Goal: Check status

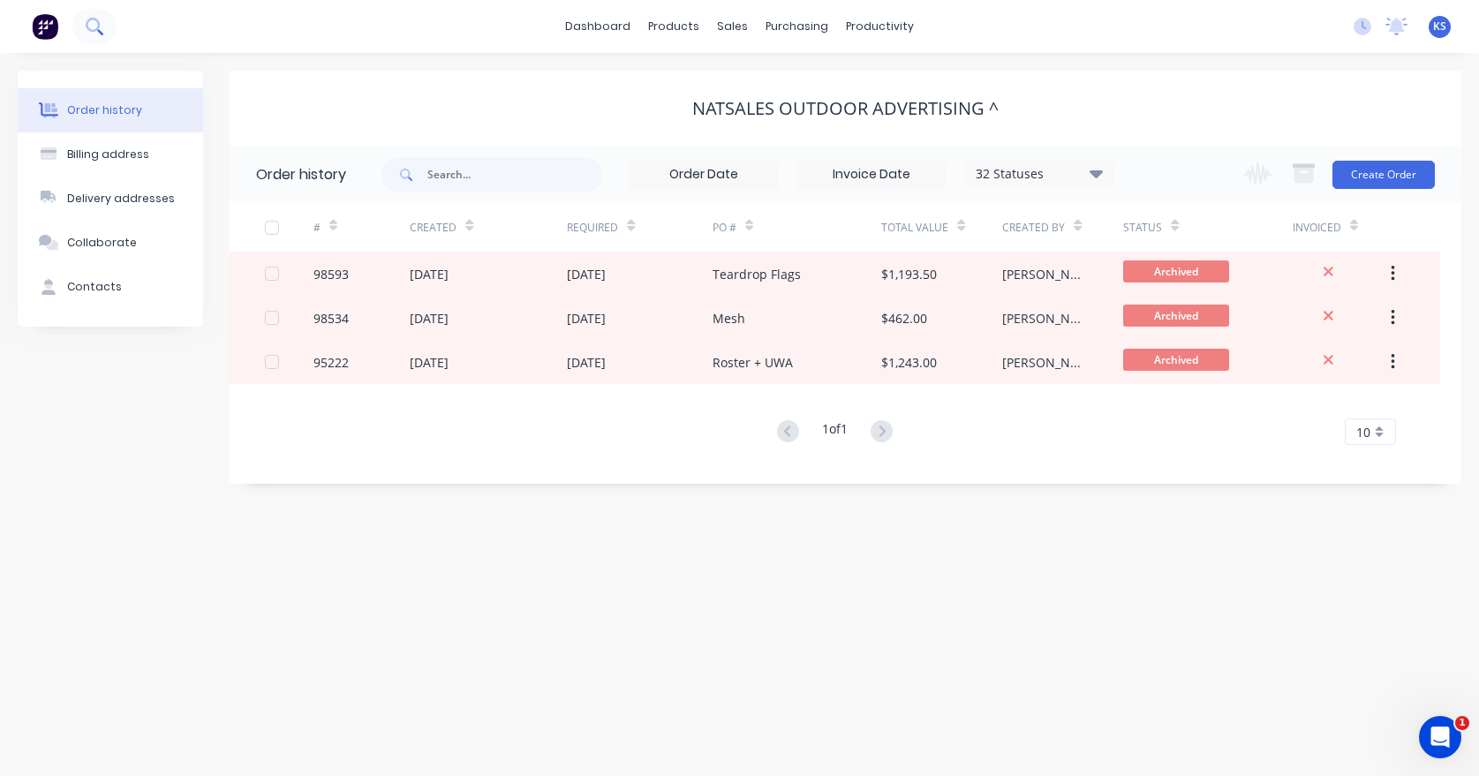
click at [105, 21] on button at bounding box center [94, 26] width 44 height 35
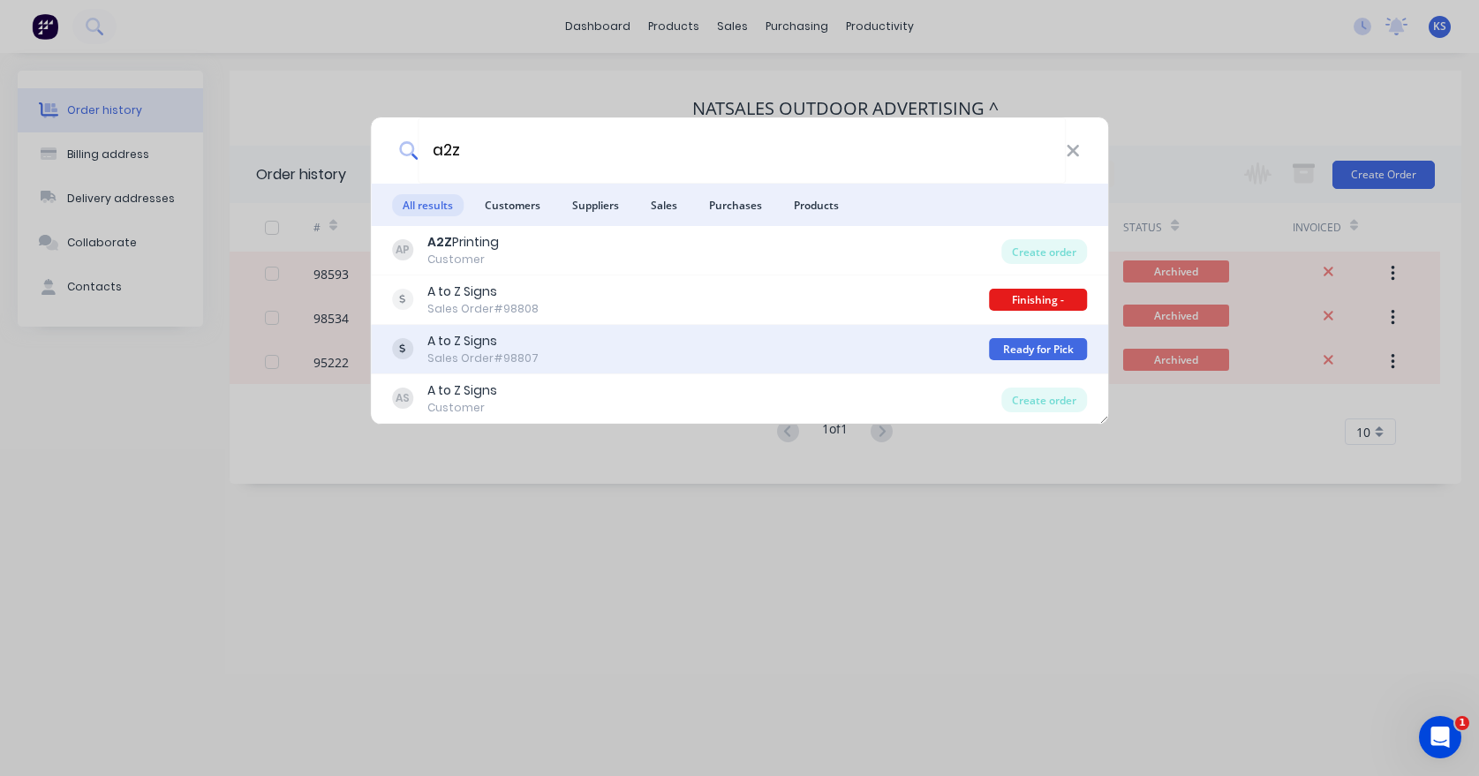
type input "a2z"
click at [457, 346] on div "A to Z Signs" at bounding box center [482, 341] width 111 height 19
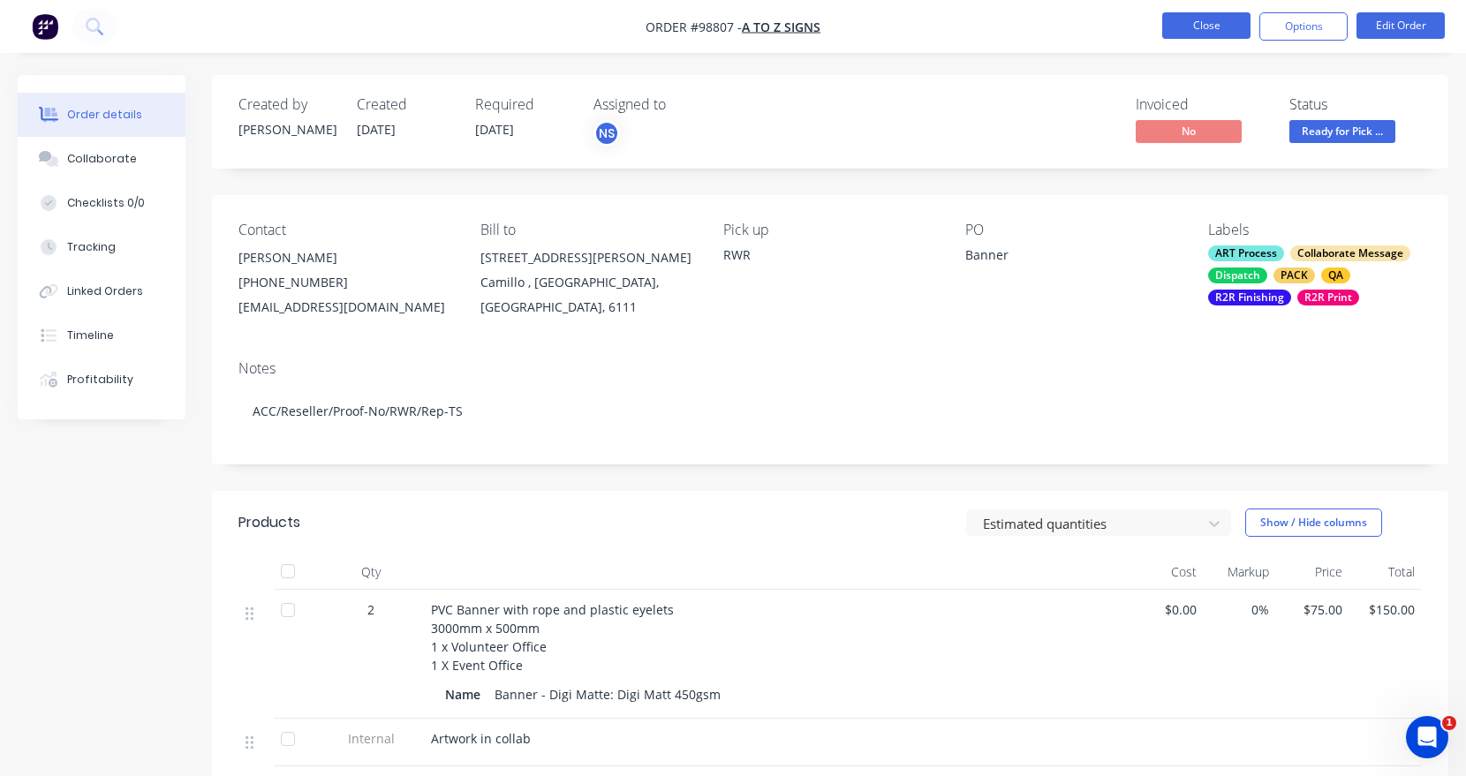
click at [1174, 24] on button "Close" at bounding box center [1206, 25] width 88 height 26
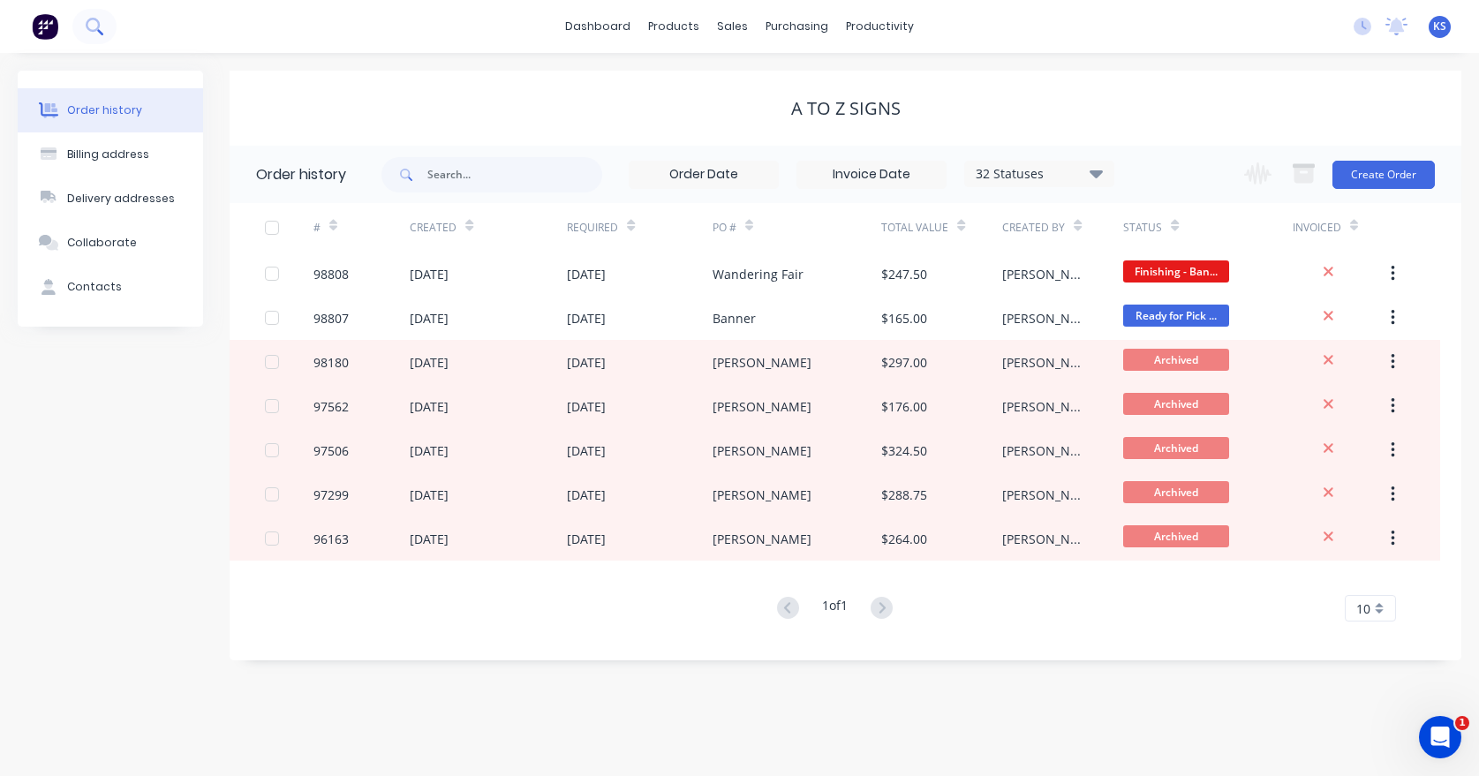
click at [95, 34] on icon at bounding box center [94, 26] width 17 height 17
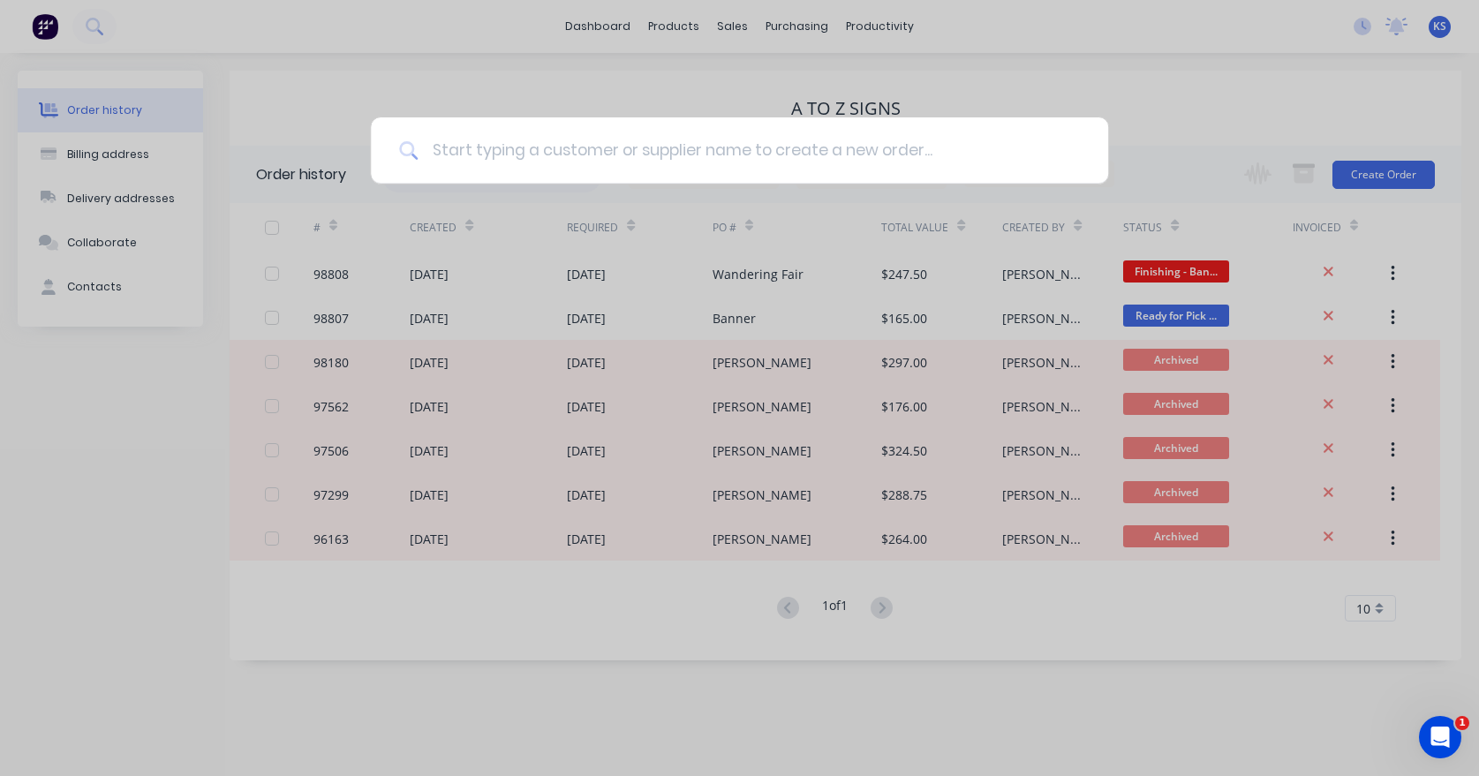
click at [443, 151] on input at bounding box center [749, 150] width 662 height 66
click at [430, 150] on input at bounding box center [749, 150] width 662 height 66
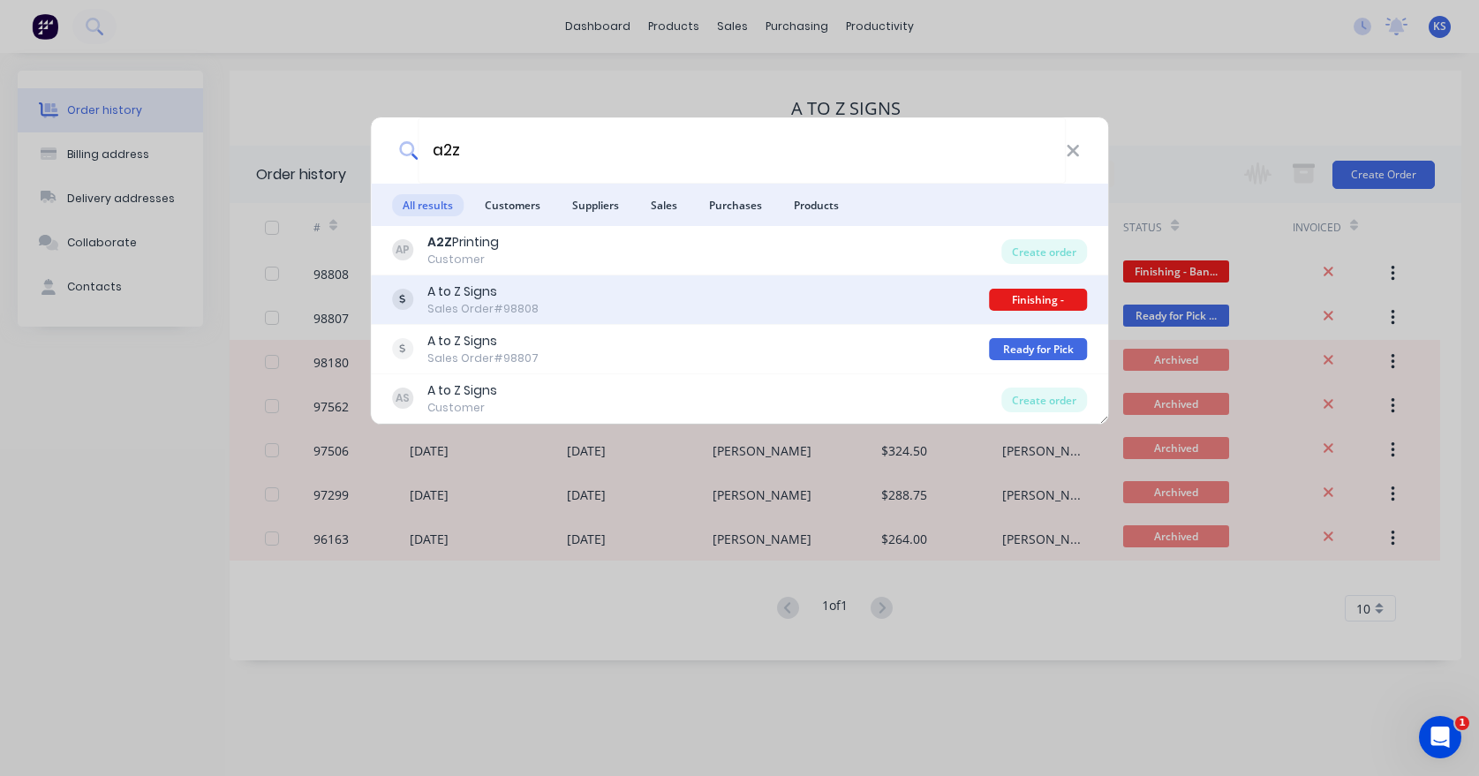
type input "a2z"
click at [469, 307] on div "Sales Order #98808" at bounding box center [482, 309] width 111 height 16
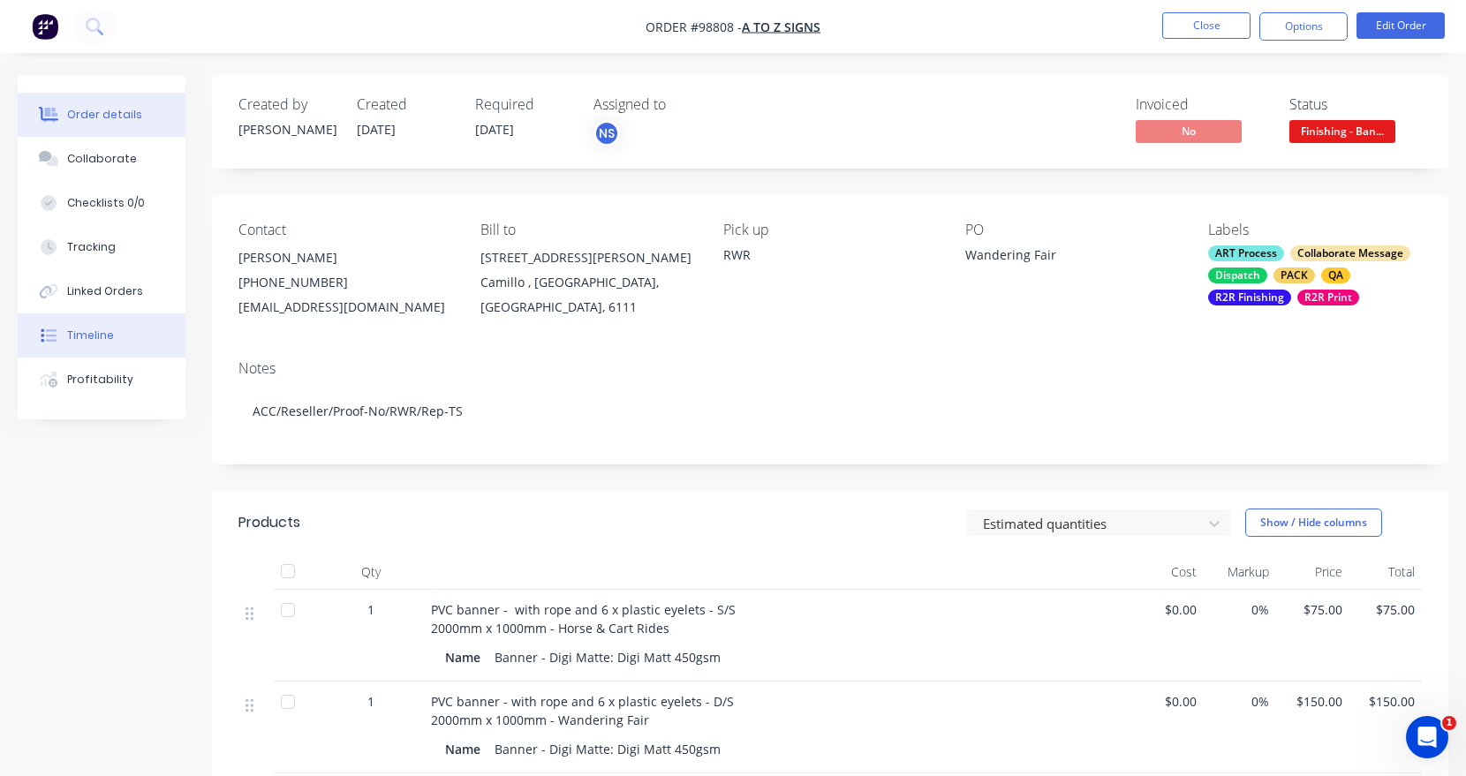
click at [91, 336] on div "Timeline" at bounding box center [90, 336] width 47 height 16
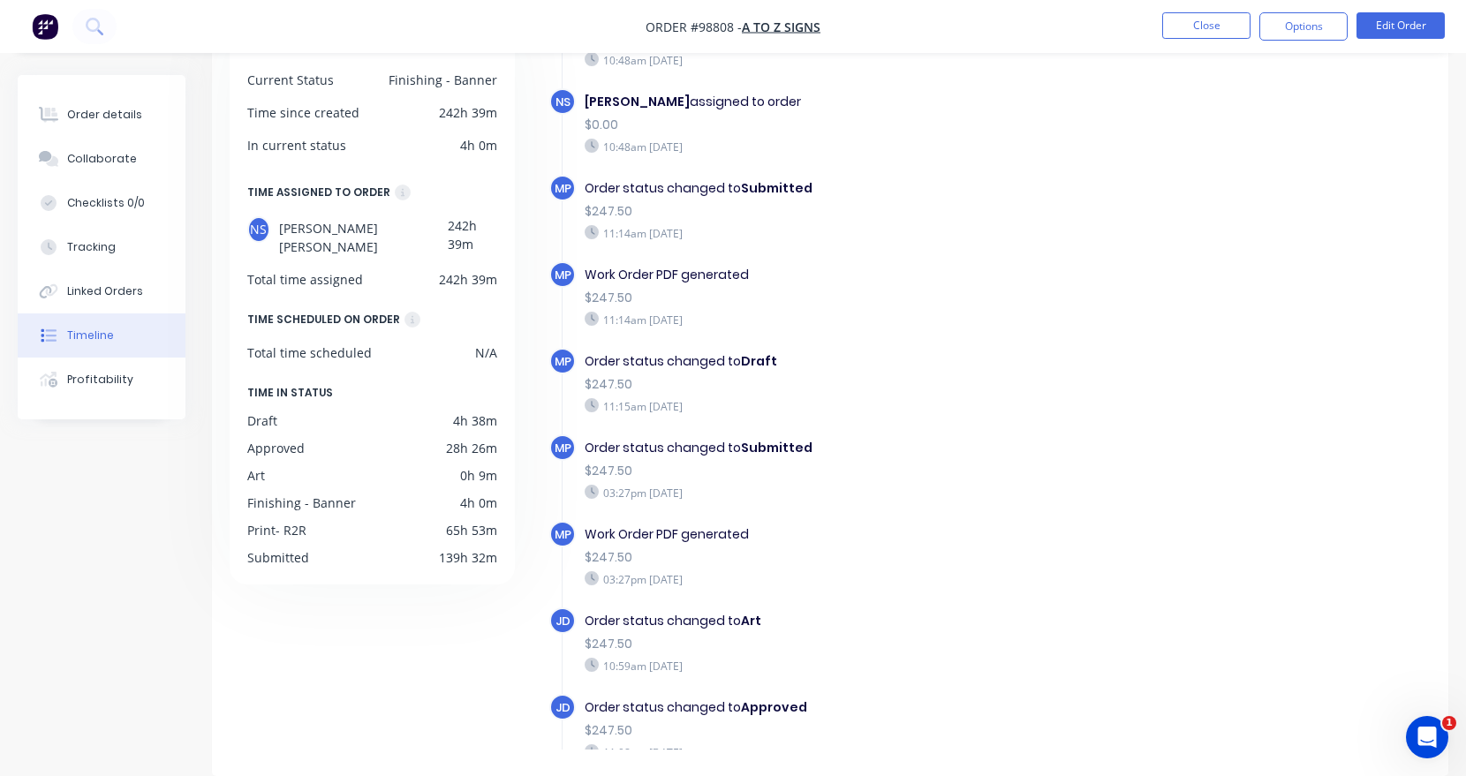
scroll to position [253, 0]
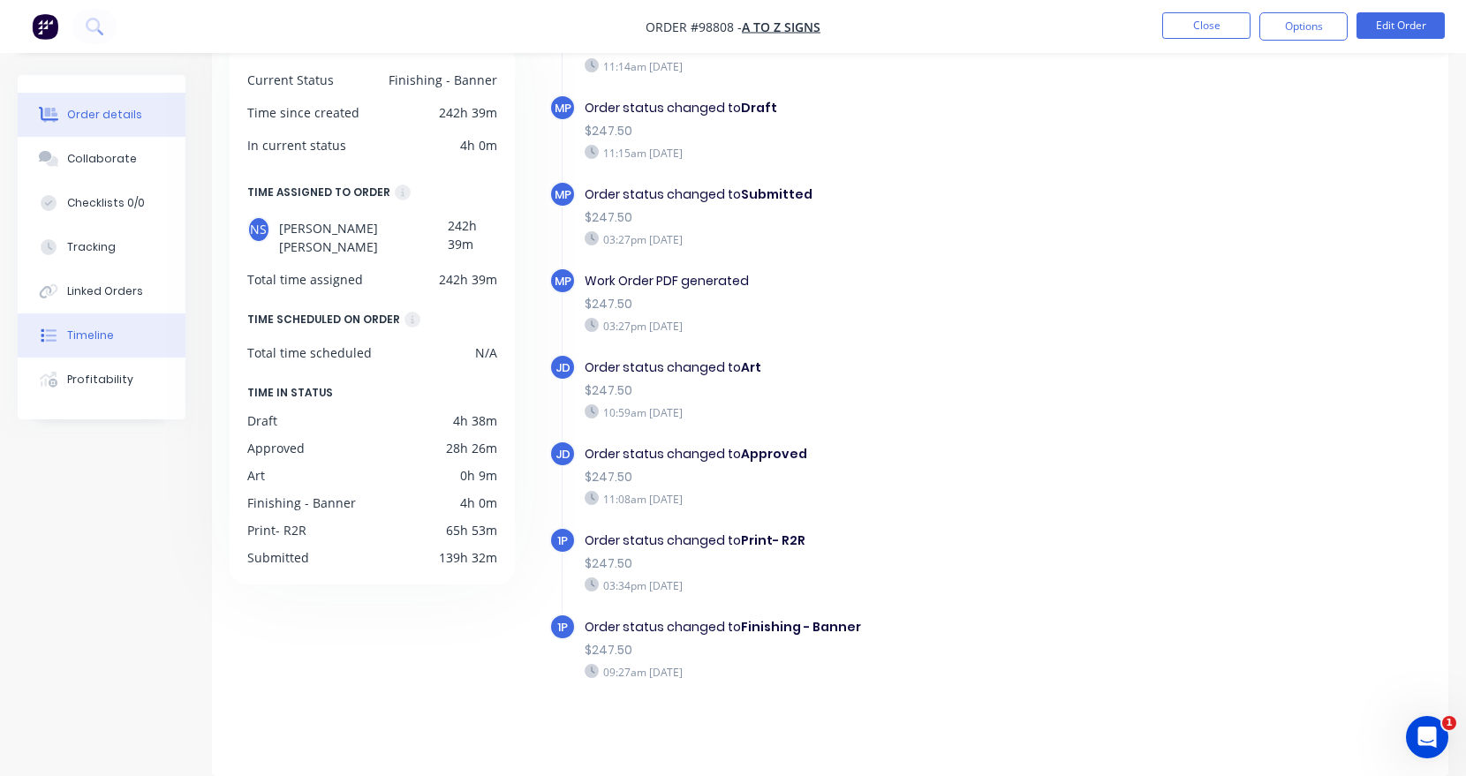
click at [126, 108] on div "Order details" at bounding box center [104, 115] width 75 height 16
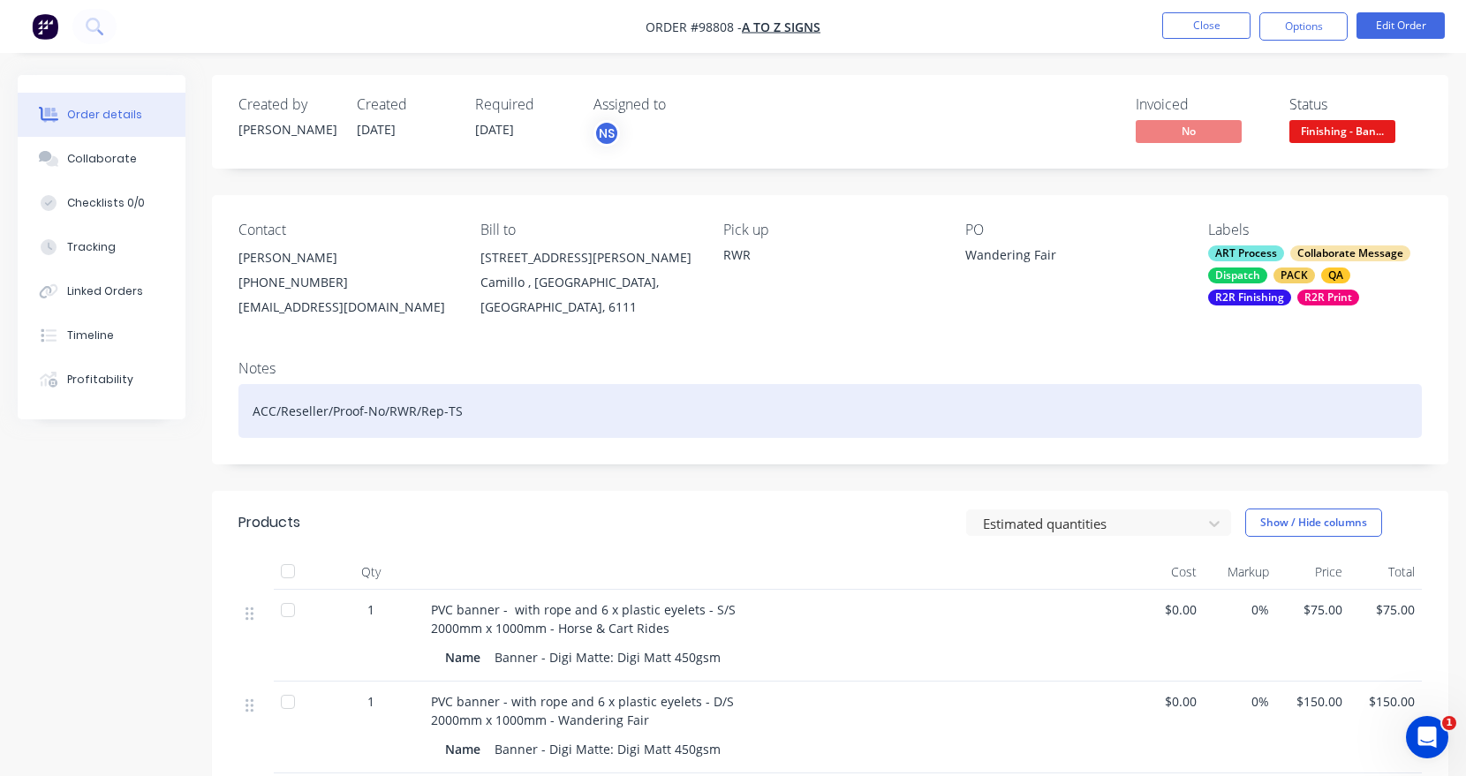
click at [500, 434] on div "ACC/Reseller/Proof-No/RWR/Rep-TS" at bounding box center [829, 411] width 1183 height 54
click at [418, 413] on div "ACC/Reseller/Proof-No/RWR/Rep-TS" at bounding box center [829, 411] width 1183 height 54
click at [552, 407] on div "ACC/Reseller/Proof-No/RWR/Rep-TS" at bounding box center [829, 411] width 1183 height 54
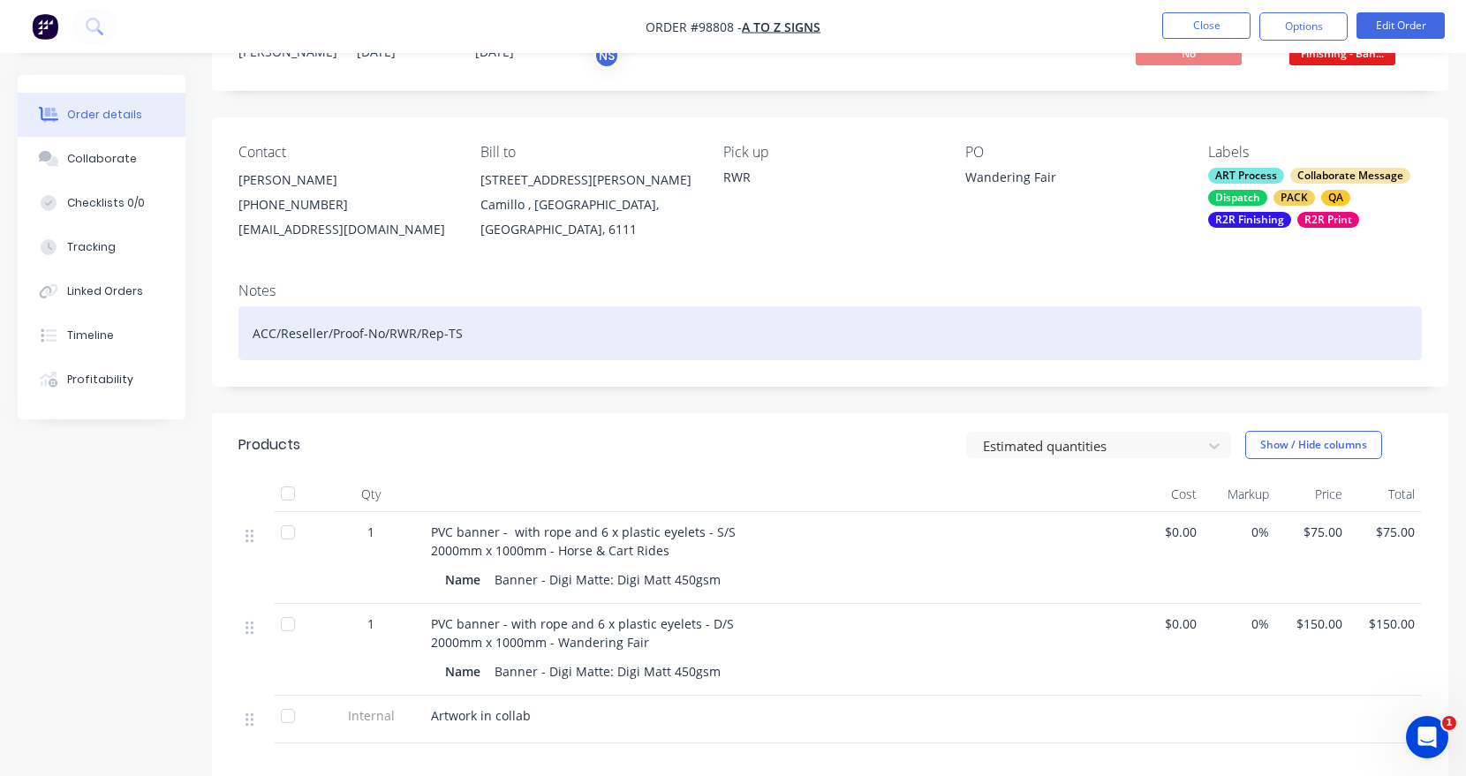
scroll to position [92, 0]
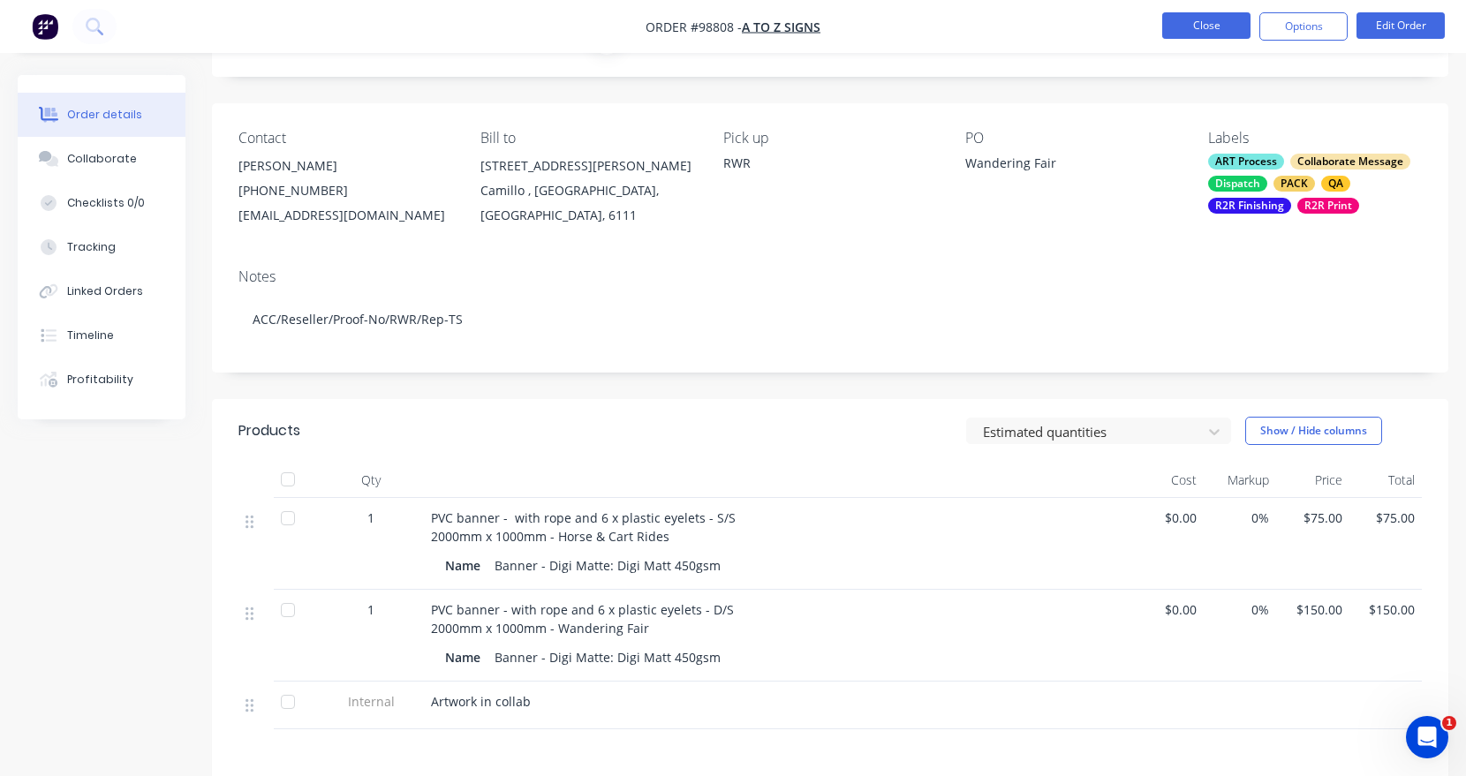
click at [1164, 34] on button "Close" at bounding box center [1206, 25] width 88 height 26
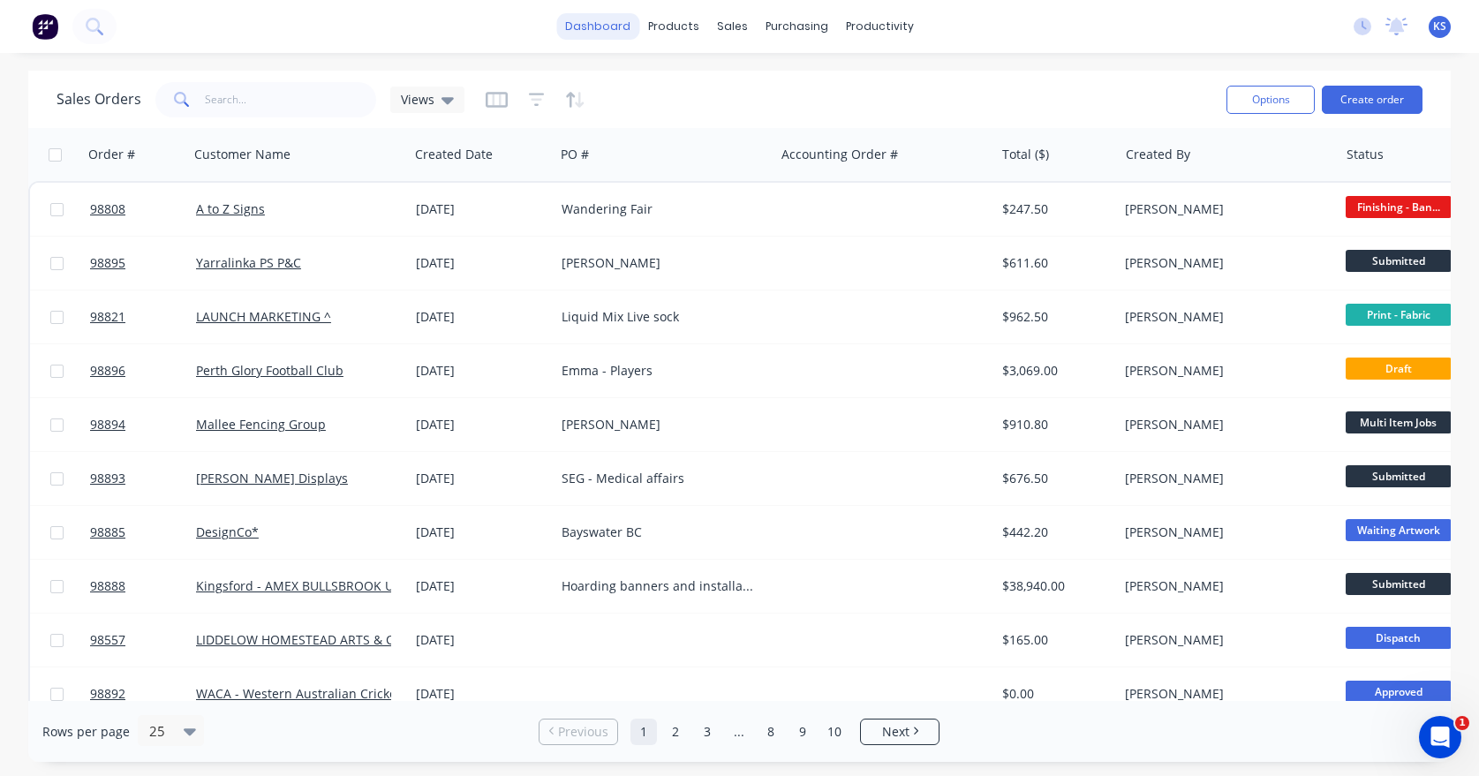
click at [595, 27] on link "dashboard" at bounding box center [597, 26] width 83 height 26
